Goal: Task Accomplishment & Management: Manage account settings

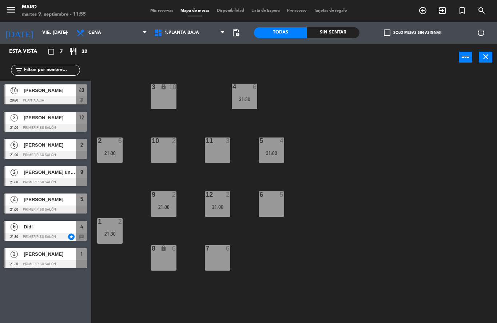
scroll to position [29, 0]
click at [53, 34] on input "vie. [DATE]" at bounding box center [70, 33] width 62 height 12
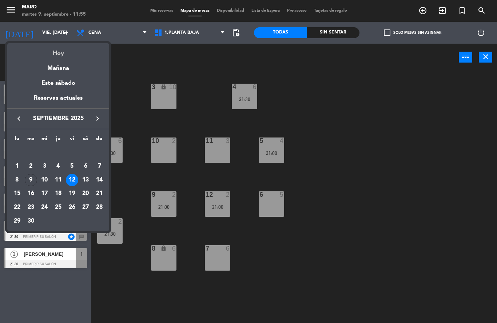
click at [56, 52] on div "Hoy" at bounding box center [58, 50] width 102 height 15
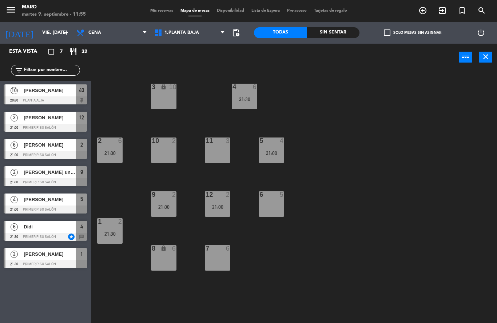
type input "[DATE] sep."
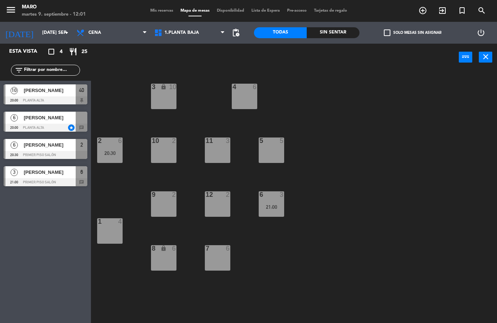
click at [52, 179] on div at bounding box center [46, 182] width 84 height 8
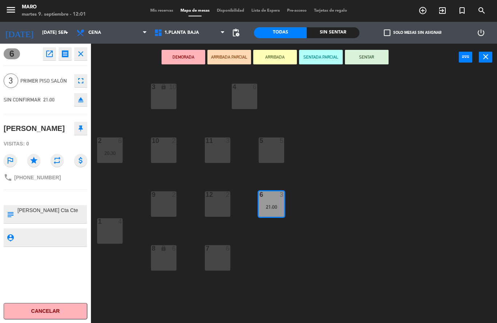
click at [66, 313] on button "Cancelar" at bounding box center [46, 311] width 84 height 16
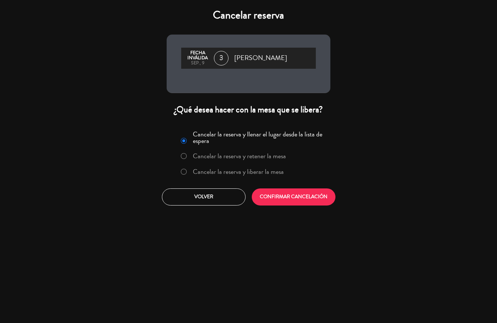
click at [208, 173] on label "Cancelar la reserva y liberar la mesa" at bounding box center [238, 172] width 91 height 7
click at [294, 200] on button "CONFIRMAR CANCELACIÓN" at bounding box center [294, 197] width 84 height 17
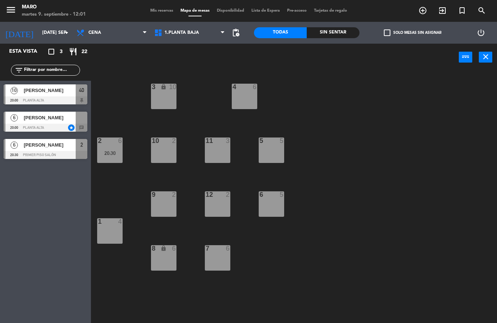
click at [422, 11] on icon "add_circle_outline" at bounding box center [423, 10] width 9 height 9
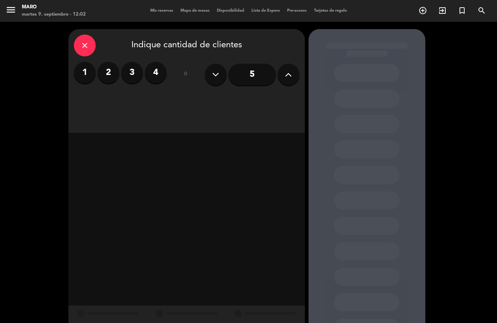
click at [112, 62] on label "2" at bounding box center [109, 73] width 22 height 22
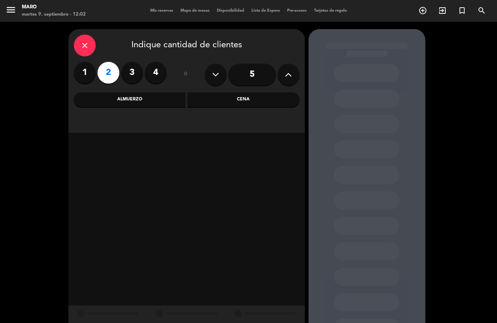
click at [237, 93] on div "Cena" at bounding box center [244, 100] width 112 height 15
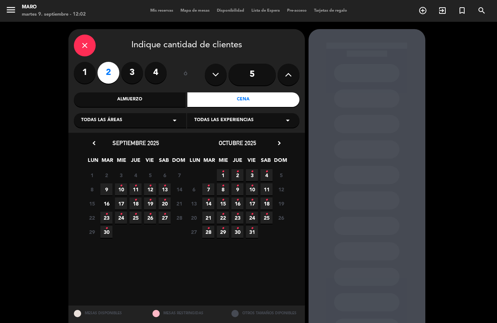
click at [105, 184] on span "9" at bounding box center [107, 190] width 12 height 12
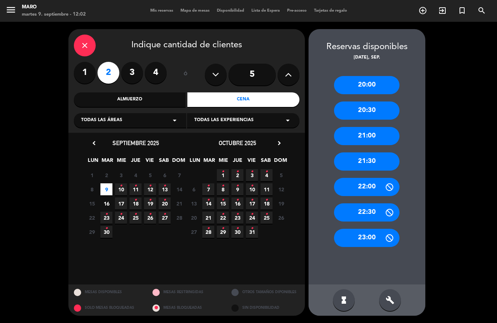
click at [372, 127] on div "21:00" at bounding box center [367, 136] width 66 height 18
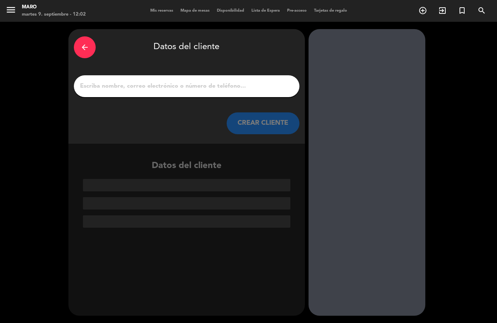
click at [182, 81] on input "1" at bounding box center [186, 86] width 215 height 10
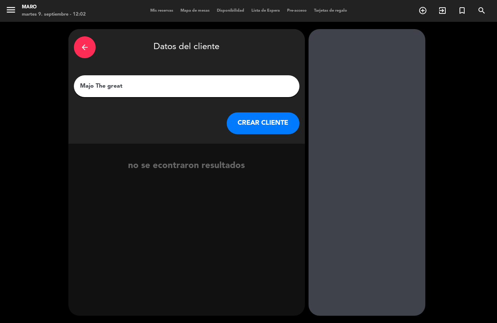
click at [95, 81] on input "Majo The great" at bounding box center [186, 86] width 215 height 10
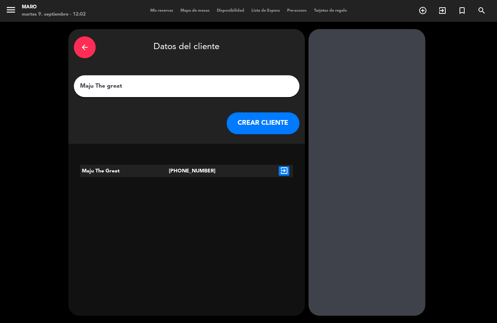
type input "Maju The great"
click at [286, 166] on icon "exit_to_app" at bounding box center [284, 170] width 11 height 9
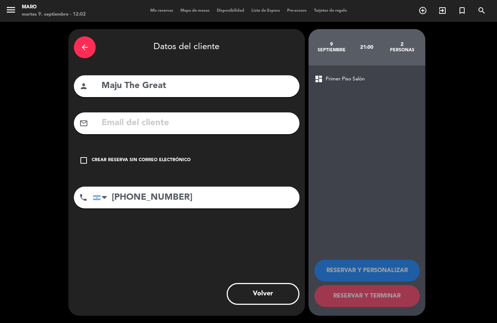
click at [87, 156] on icon "check_box_outline_blank" at bounding box center [83, 160] width 9 height 9
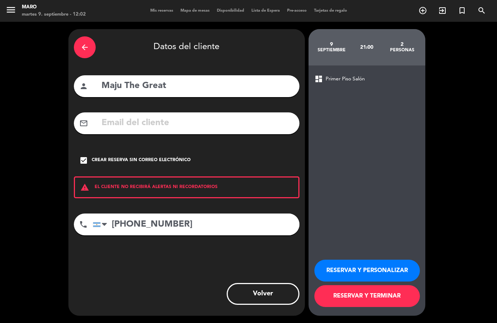
click at [365, 303] on button "RESERVAR Y TERMINAR" at bounding box center [368, 297] width 106 height 22
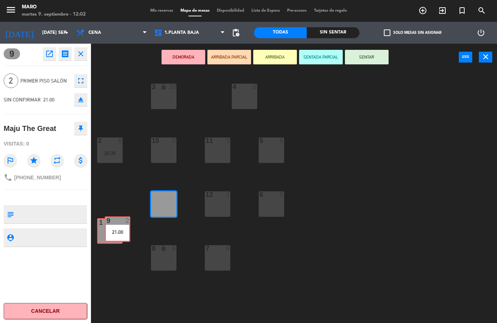
drag, startPoint x: 165, startPoint y: 201, endPoint x: 118, endPoint y: 227, distance: 52.6
click at [118, 227] on div "3 lock 10 4 6 2 6 20:30 10 2 11 3 5 5 12 2 9 2 21:00 9 2 21:00 6 5 1 4 7 6 8 lo…" at bounding box center [296, 197] width 401 height 252
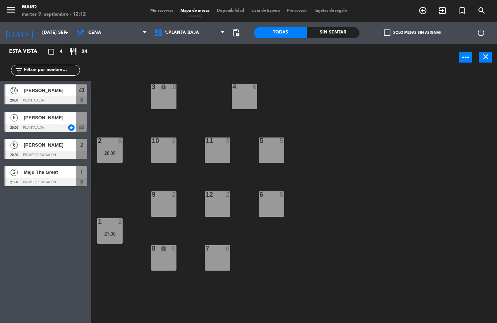
click at [424, 12] on icon "add_circle_outline" at bounding box center [423, 10] width 9 height 9
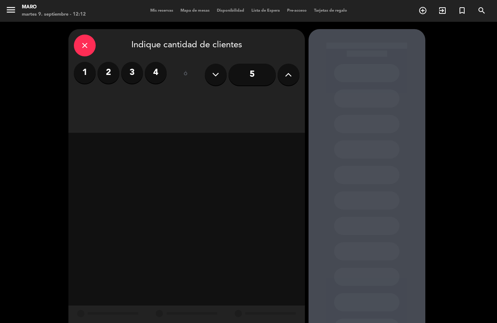
click at [286, 69] on icon at bounding box center [288, 74] width 7 height 11
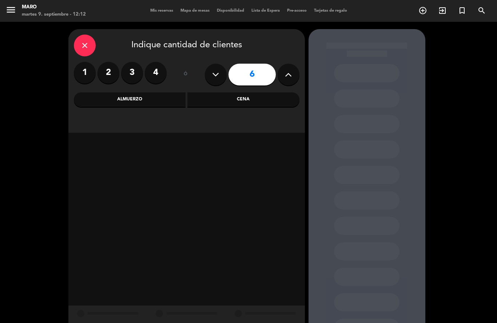
click at [244, 93] on div "Cena" at bounding box center [244, 100] width 112 height 15
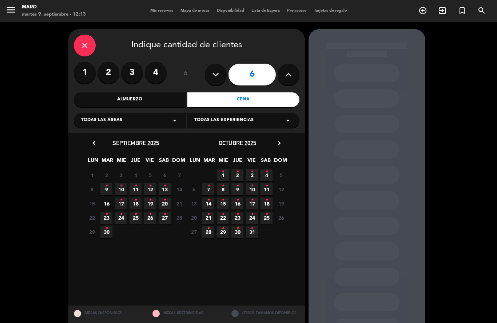
click at [106, 180] on icon "•" at bounding box center [106, 186] width 3 height 12
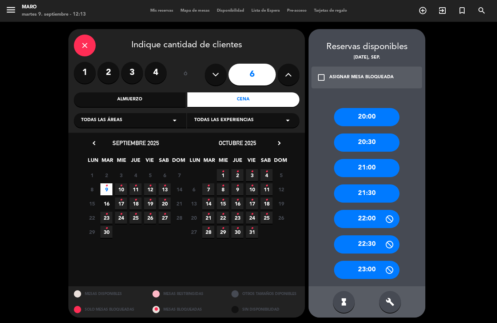
click at [358, 159] on div "21:00" at bounding box center [367, 168] width 66 height 18
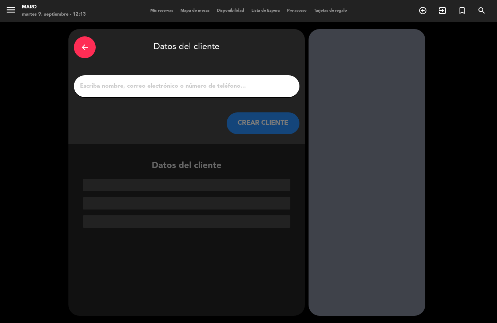
click at [194, 81] on input "1" at bounding box center [186, 86] width 215 height 10
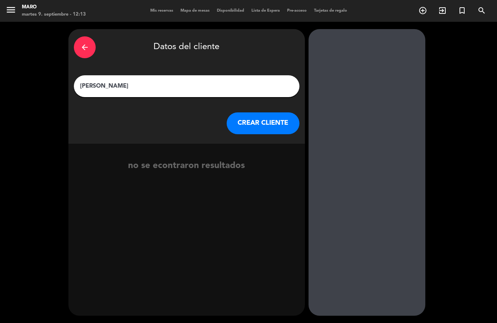
type input "[PERSON_NAME]"
click at [275, 113] on button "CREAR CLIENTE" at bounding box center [263, 124] width 73 height 22
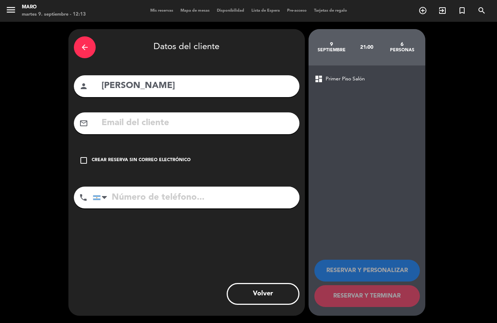
click at [82, 156] on icon "check_box_outline_blank" at bounding box center [83, 160] width 9 height 9
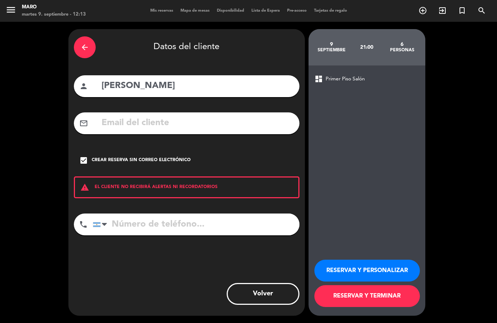
click at [130, 214] on input "tel" at bounding box center [196, 225] width 207 height 22
type input "1140701111"
click at [355, 275] on button "RESERVAR Y PERSONALIZAR" at bounding box center [368, 271] width 106 height 22
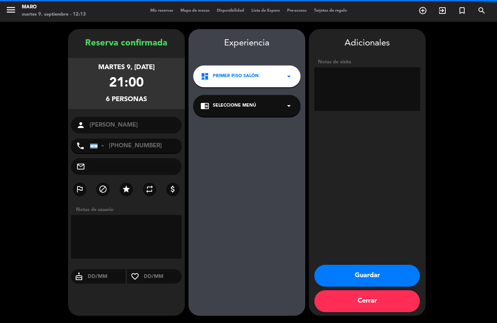
click at [339, 68] on textarea at bounding box center [368, 89] width 106 height 44
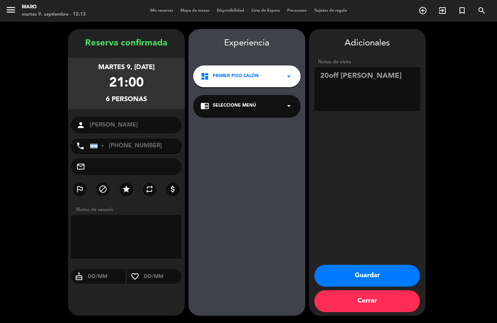
type textarea "20off [PERSON_NAME]"
click at [397, 274] on button "Guardar" at bounding box center [368, 276] width 106 height 22
